Goal: Transaction & Acquisition: Purchase product/service

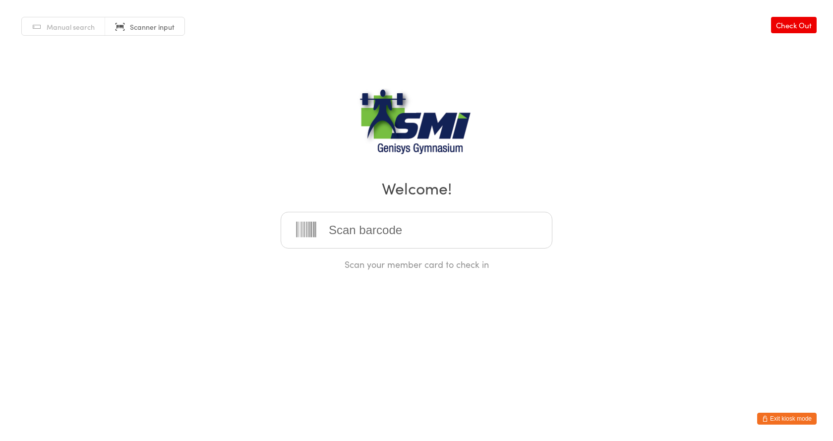
click at [794, 419] on button "Exit kiosk mode" at bounding box center [786, 418] width 59 height 12
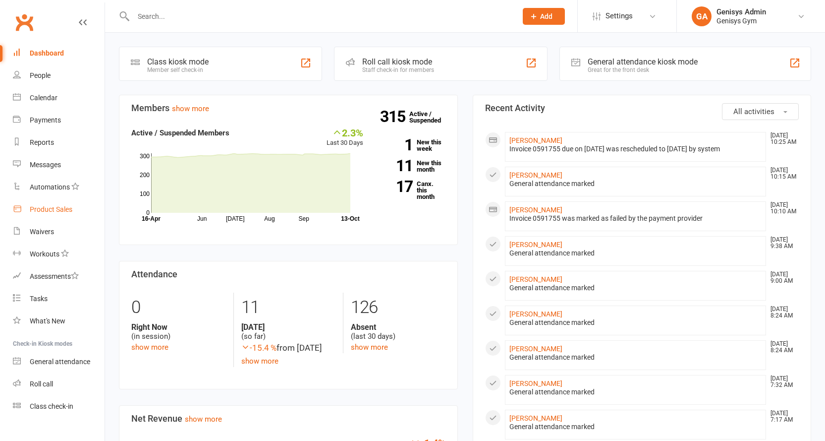
click at [61, 211] on div "Product Sales" at bounding box center [51, 209] width 43 height 8
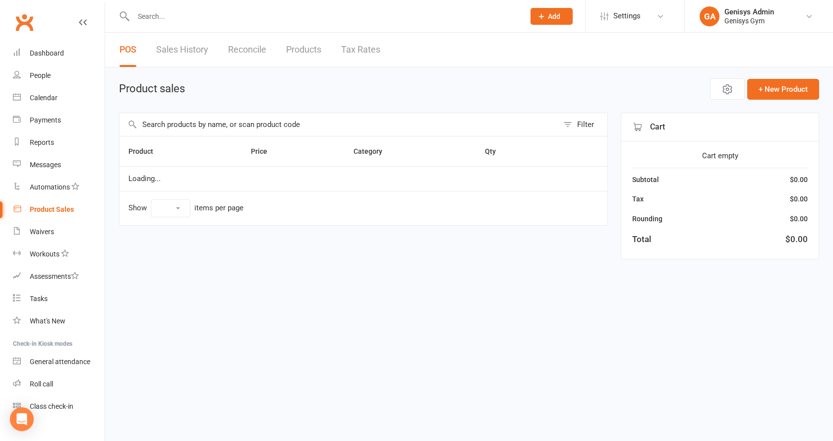
select select "100"
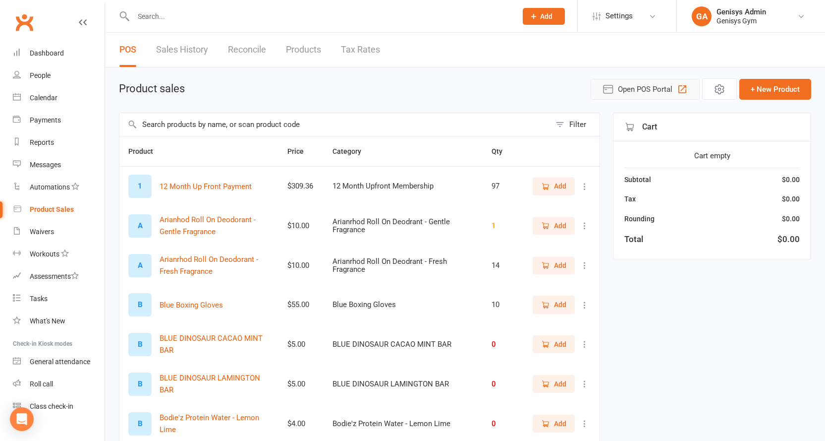
click at [676, 87] on button "Open POS Portal" at bounding box center [645, 89] width 109 height 21
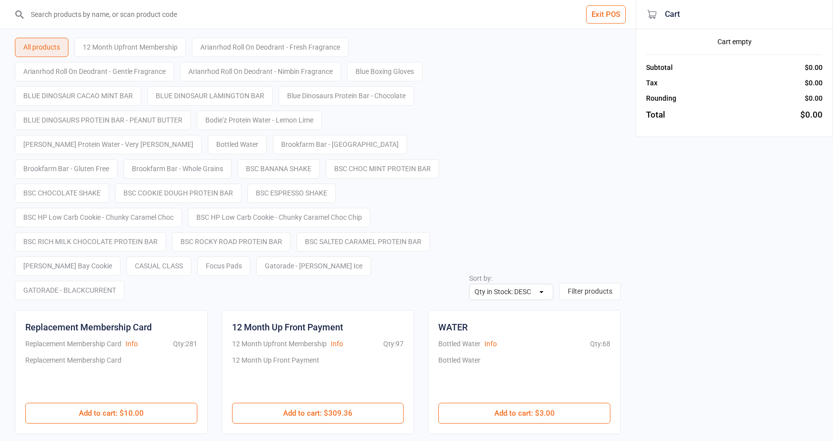
select select "stock_count-desc"
click at [218, 23] on input "search" at bounding box center [320, 14] width 588 height 29
type input "9334566100036"
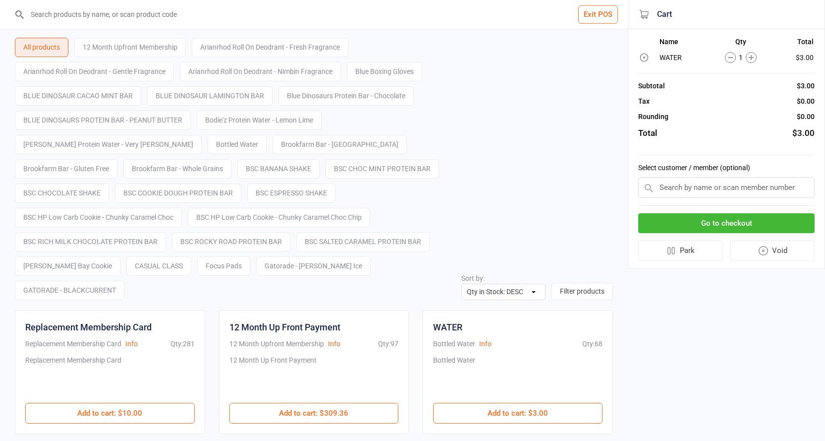
click at [728, 223] on button "Go to checkout" at bounding box center [726, 223] width 176 height 20
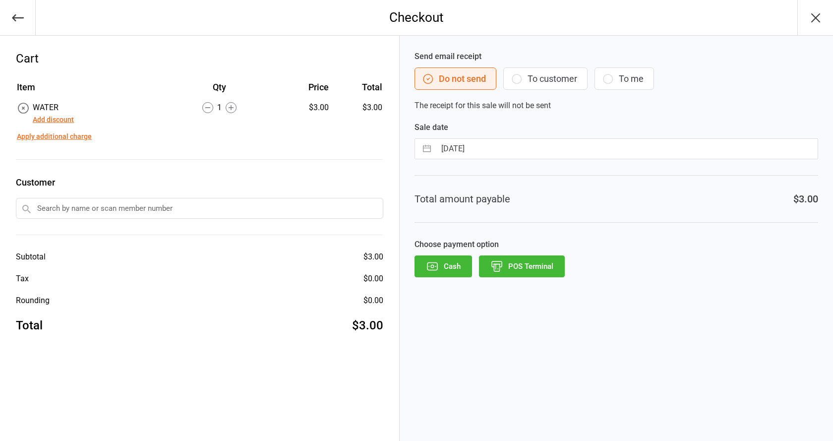
click at [508, 260] on button "POS Terminal" at bounding box center [522, 266] width 86 height 22
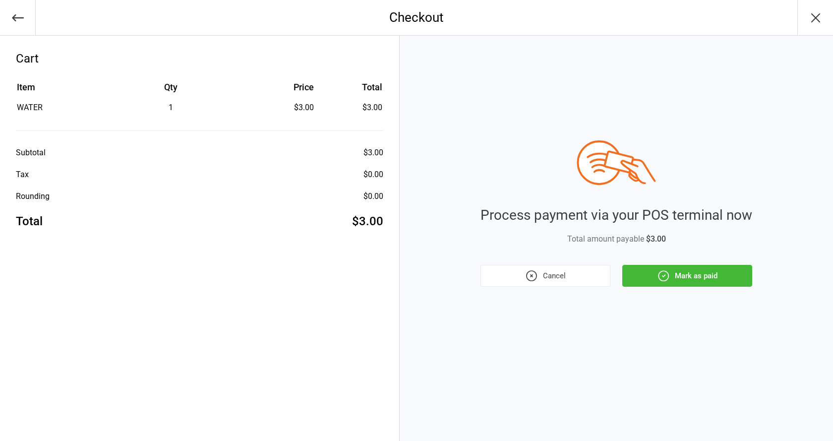
click at [672, 282] on button "Mark as paid" at bounding box center [687, 276] width 130 height 22
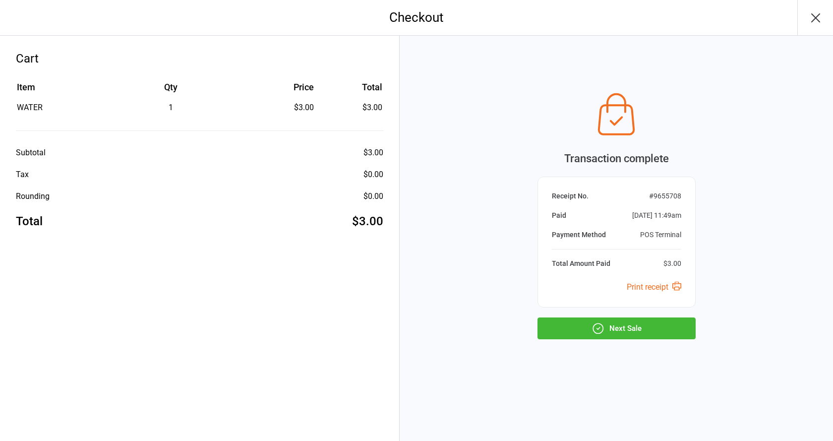
click at [613, 331] on button "Next Sale" at bounding box center [616, 328] width 158 height 22
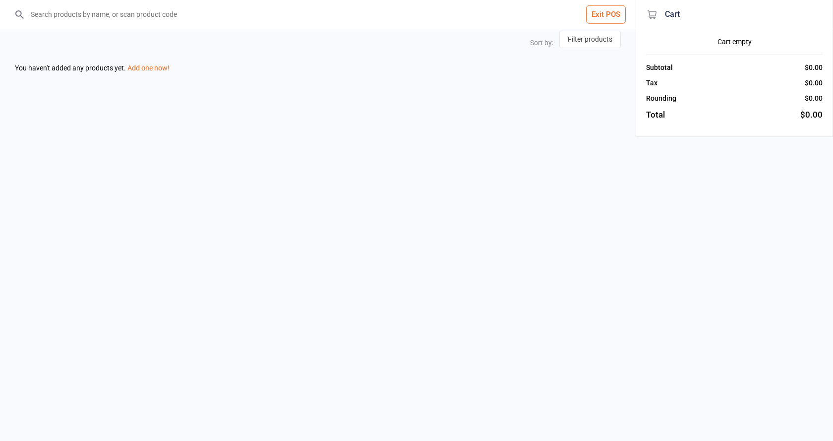
select select "stock_count-desc"
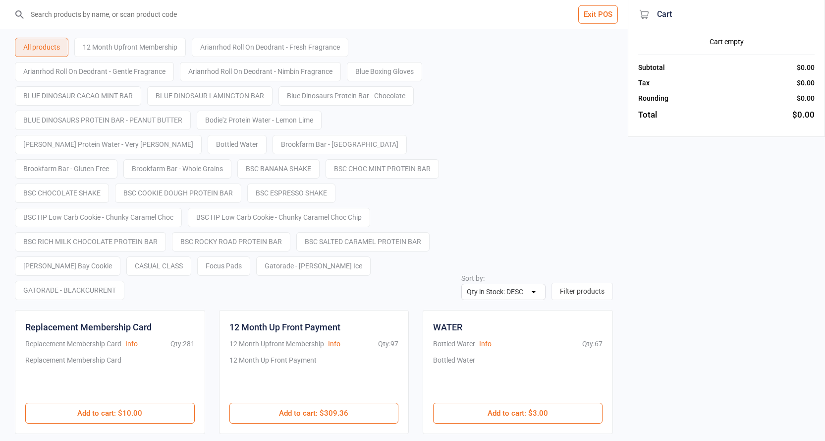
click at [588, 21] on button "Exit POS" at bounding box center [598, 14] width 40 height 18
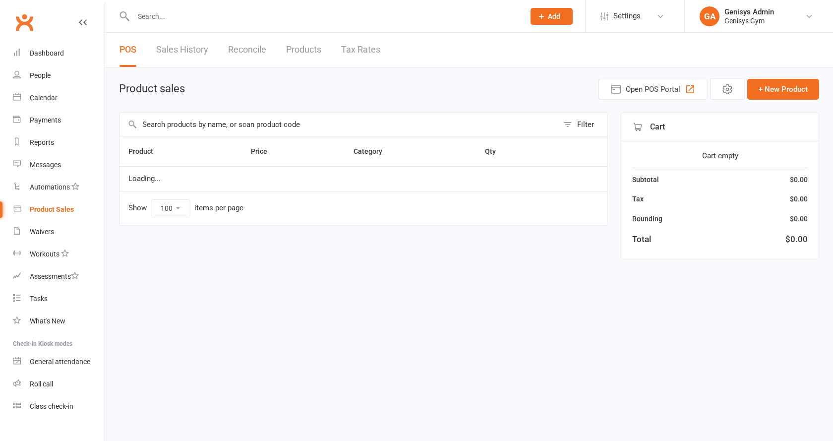
select select "100"
